Goal: Entertainment & Leisure: Consume media (video, audio)

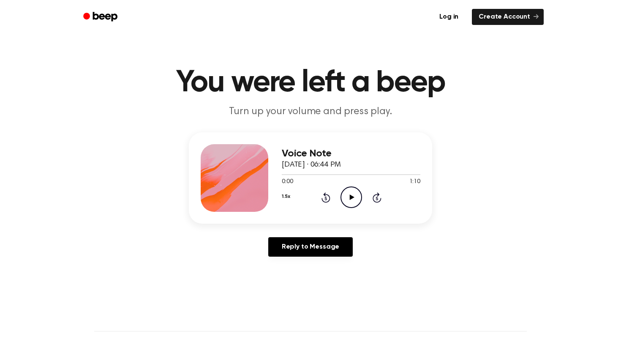
click at [345, 200] on icon "Play Audio" at bounding box center [351, 197] width 22 height 22
click at [349, 193] on icon "Pause Audio" at bounding box center [351, 197] width 22 height 22
click at [288, 194] on button "1.5x" at bounding box center [286, 196] width 8 height 14
click at [299, 247] on span "1.0x" at bounding box center [295, 247] width 11 height 9
drag, startPoint x: 290, startPoint y: 174, endPoint x: 270, endPoint y: 174, distance: 20.3
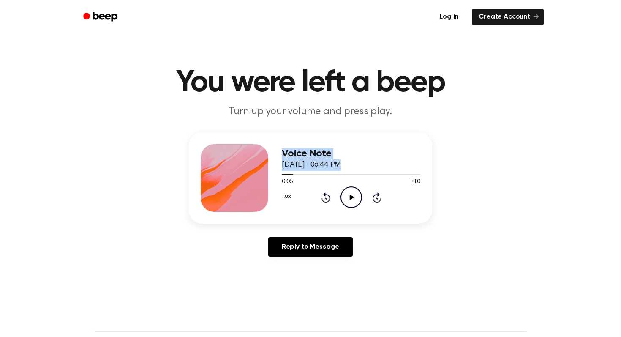
click at [270, 174] on div "Voice Note [DATE] · 06:44 PM 0:05 1:10 Your browser does not support the [objec…" at bounding box center [310, 177] width 243 height 91
click at [400, 103] on header "You were left a beep Turn up your volume and press play." at bounding box center [310, 93] width 601 height 51
click at [324, 199] on icon "Rewind 5 seconds" at bounding box center [325, 197] width 9 height 11
click at [354, 198] on icon "Play Audio" at bounding box center [351, 197] width 22 height 22
click at [287, 188] on div "1.0x Rewind 5 seconds Pause Audio Skip 5 seconds" at bounding box center [351, 197] width 139 height 22
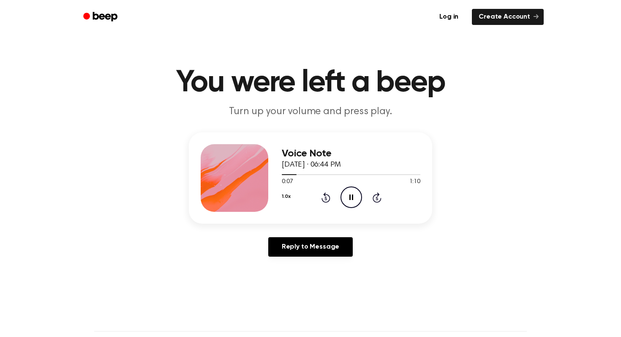
click at [286, 199] on button "1.0x" at bounding box center [286, 196] width 8 height 14
click at [295, 256] on div "1.2x" at bounding box center [298, 263] width 33 height 16
click at [288, 194] on button "1.2x" at bounding box center [286, 196] width 8 height 14
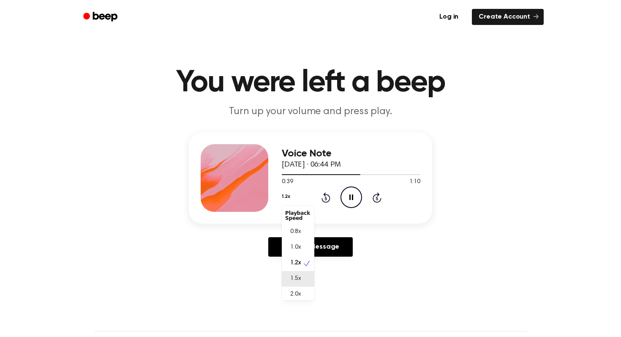
click at [293, 278] on span "1.5x" at bounding box center [295, 278] width 11 height 9
click at [495, 118] on header "You were left a beep Turn up your volume and press play." at bounding box center [310, 93] width 601 height 51
